Goal: Task Accomplishment & Management: Manage account settings

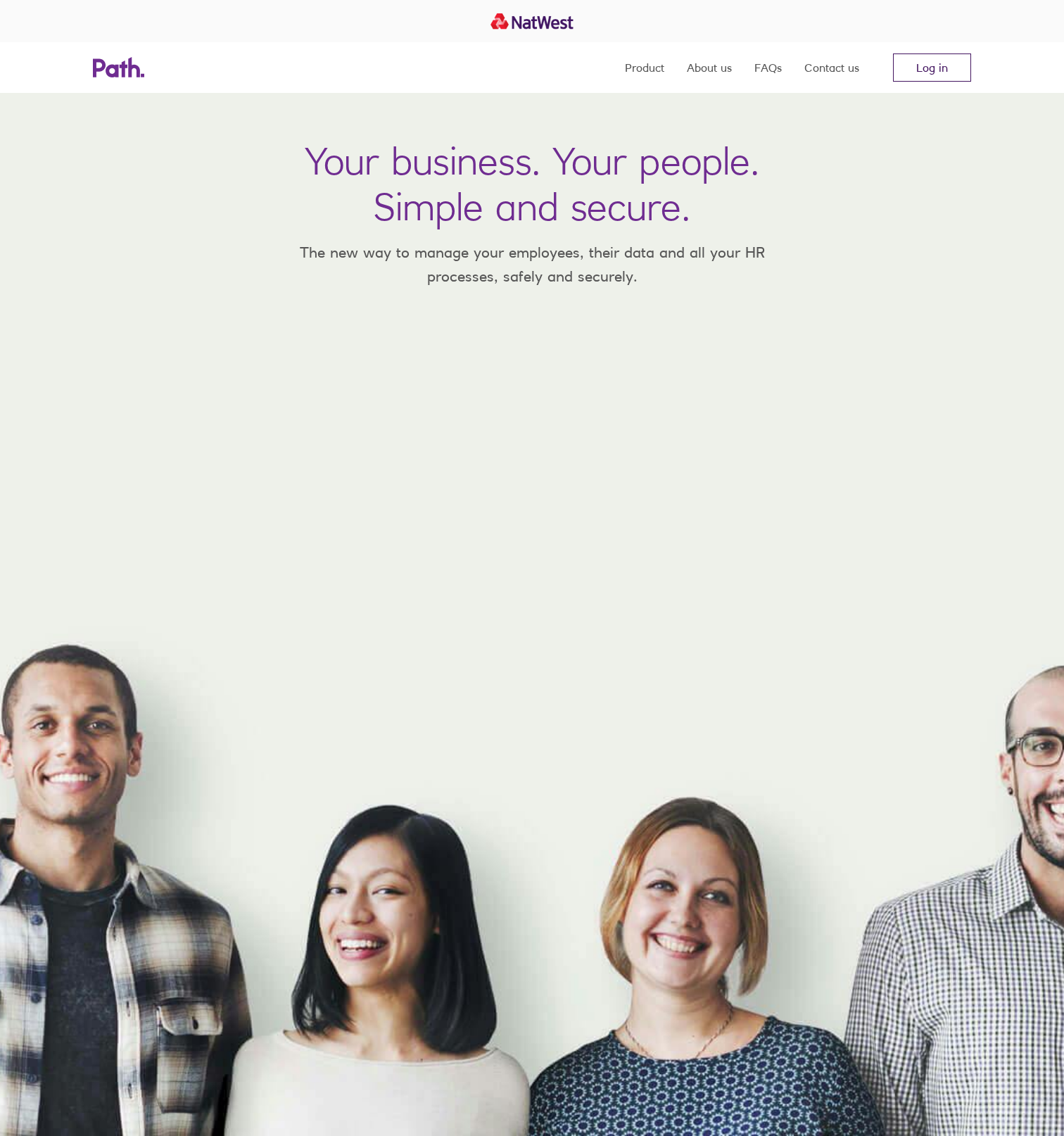
click at [918, 66] on link "Log in" at bounding box center [932, 67] width 78 height 28
click at [918, 69] on link "Log in" at bounding box center [932, 67] width 78 height 28
